Goal: Find specific page/section: Find specific page/section

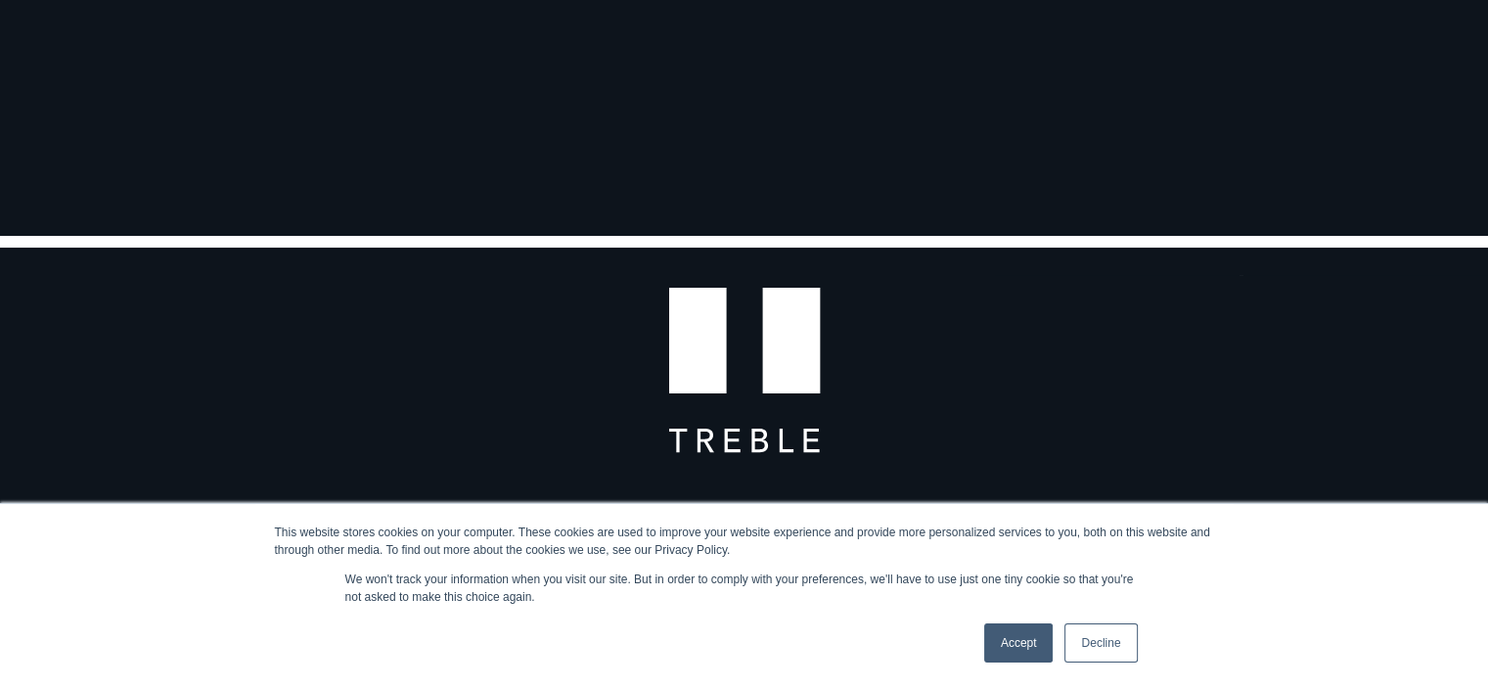
click at [998, 643] on link "Accept" at bounding box center [1018, 642] width 69 height 39
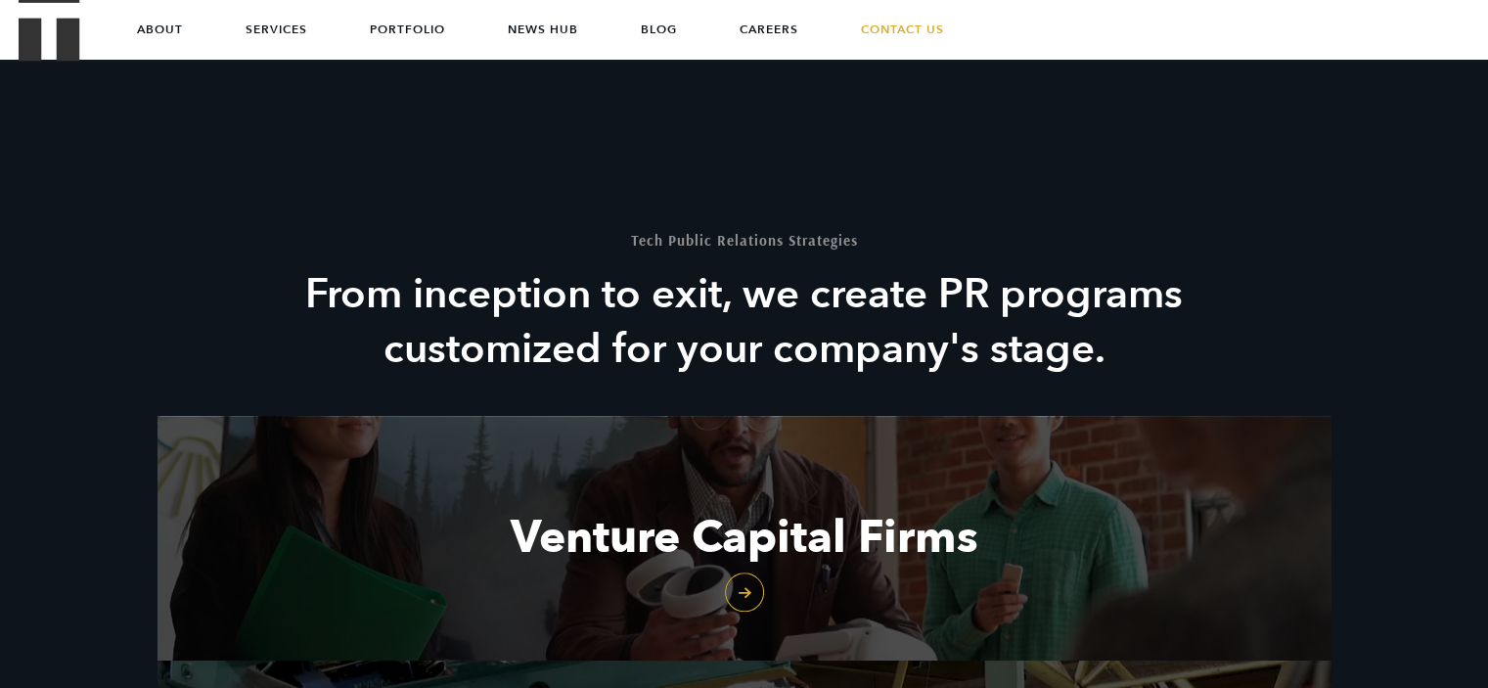
scroll to position [1622, 0]
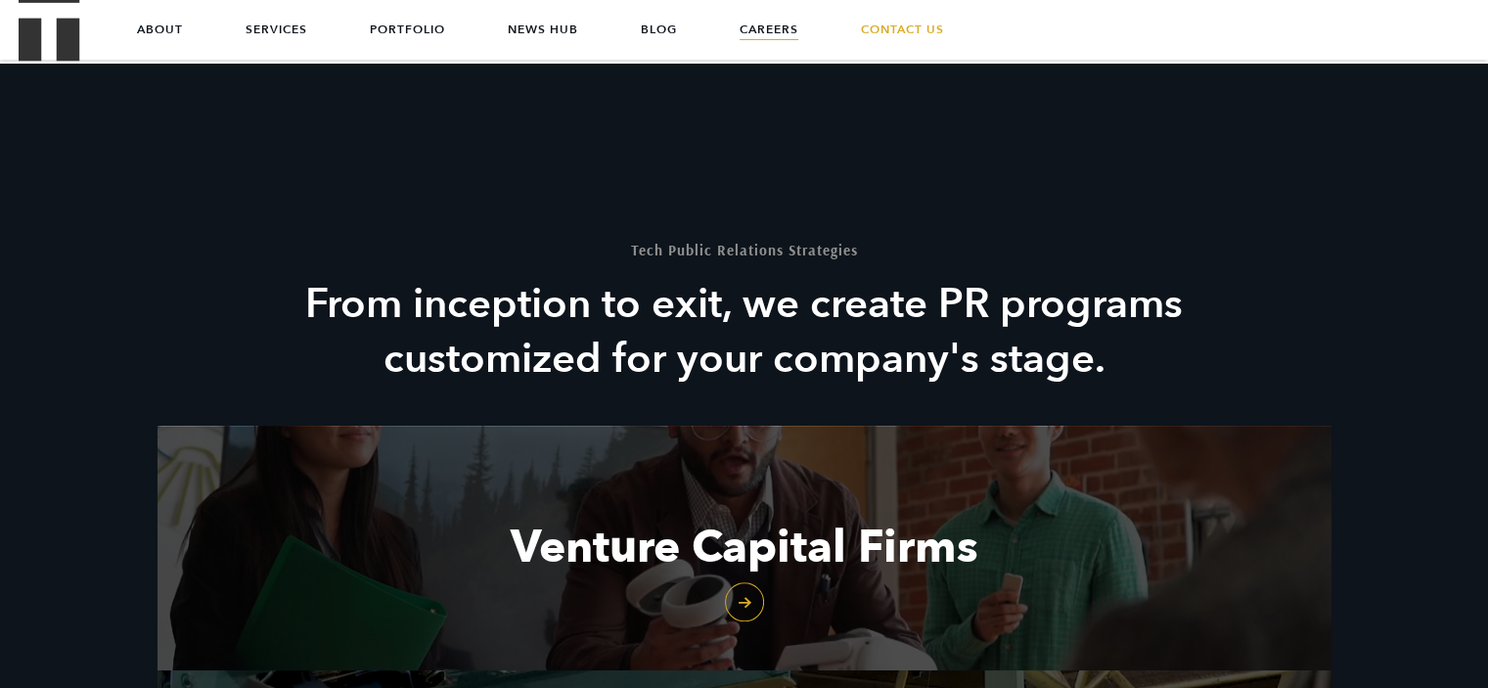
click at [760, 18] on link "Careers" at bounding box center [769, 29] width 59 height 59
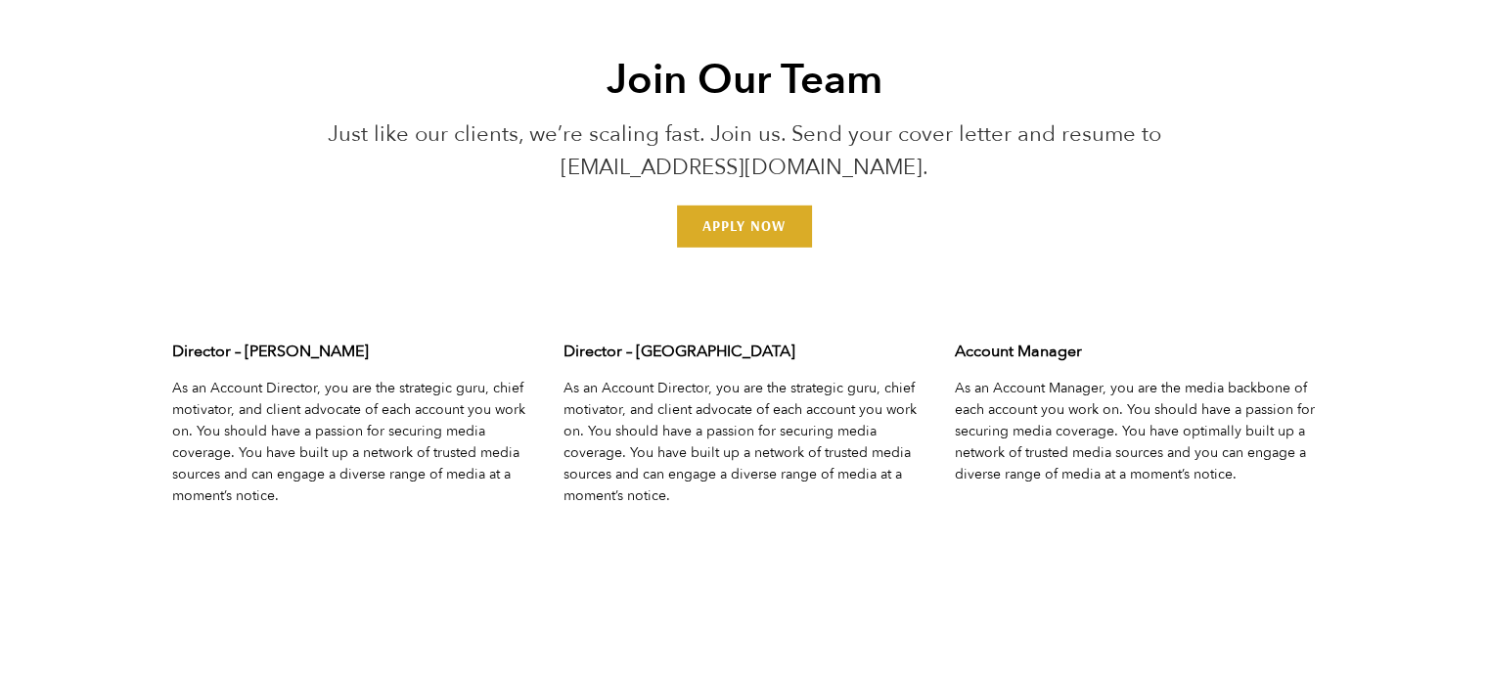
scroll to position [6042, 0]
click at [630, 531] on link "Learn More" at bounding box center [608, 522] width 91 height 19
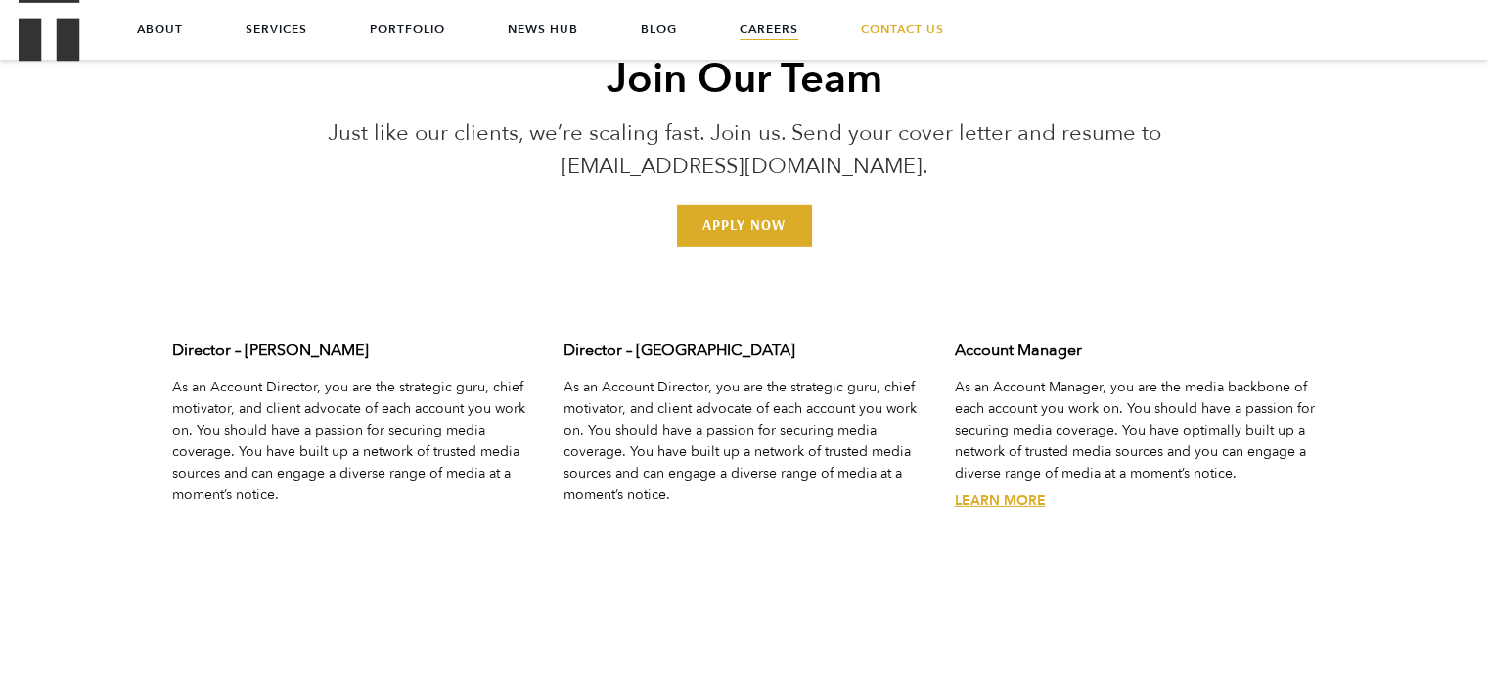
click at [1014, 510] on link "Learn More" at bounding box center [1000, 500] width 91 height 19
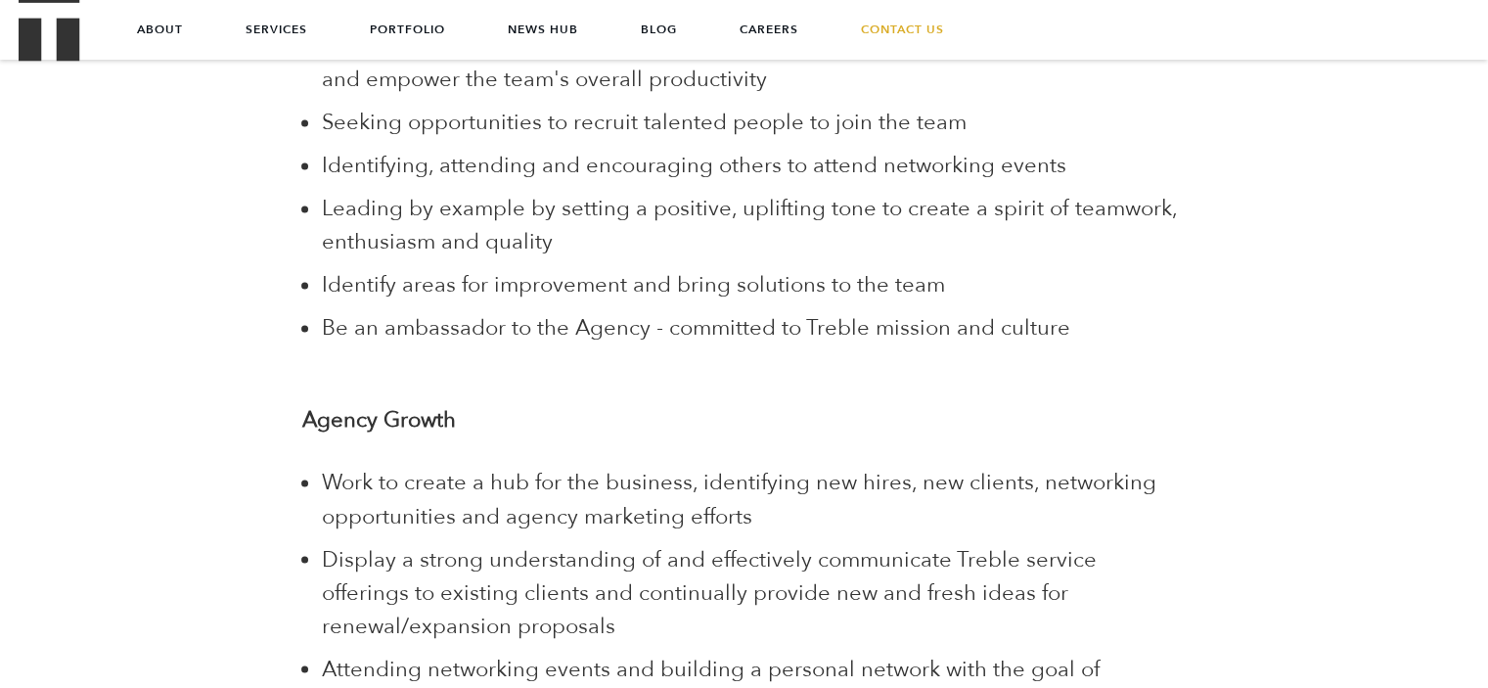
scroll to position [3156, 0]
